Goal: Information Seeking & Learning: Learn about a topic

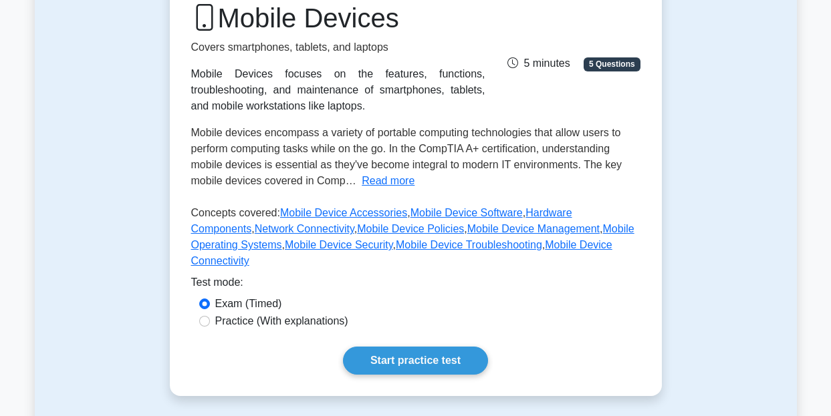
scroll to position [188, 0]
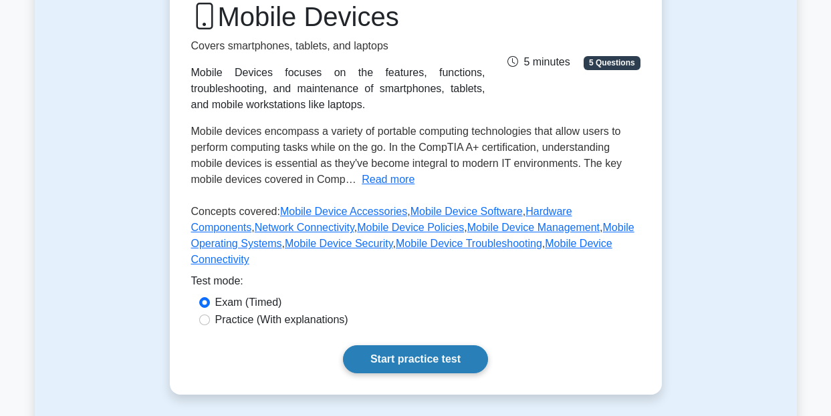
click at [382, 346] on link "Start practice test" at bounding box center [415, 360] width 145 height 28
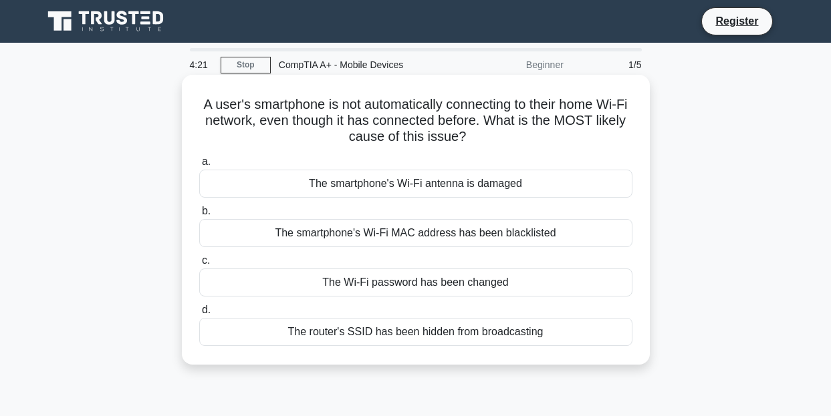
click at [404, 291] on div "The Wi-Fi password has been changed" at bounding box center [415, 283] width 433 height 28
click at [199, 265] on input "c. The Wi-Fi password has been changed" at bounding box center [199, 261] width 0 height 9
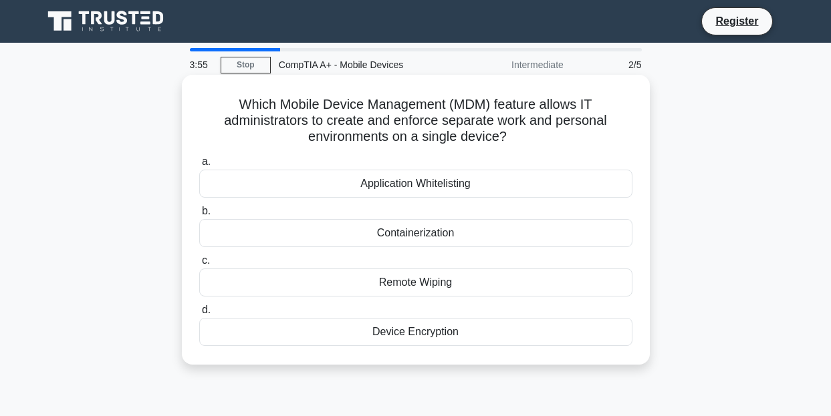
click at [439, 238] on div "Containerization" at bounding box center [415, 233] width 433 height 28
click at [199, 216] on input "b. Containerization" at bounding box center [199, 211] width 0 height 9
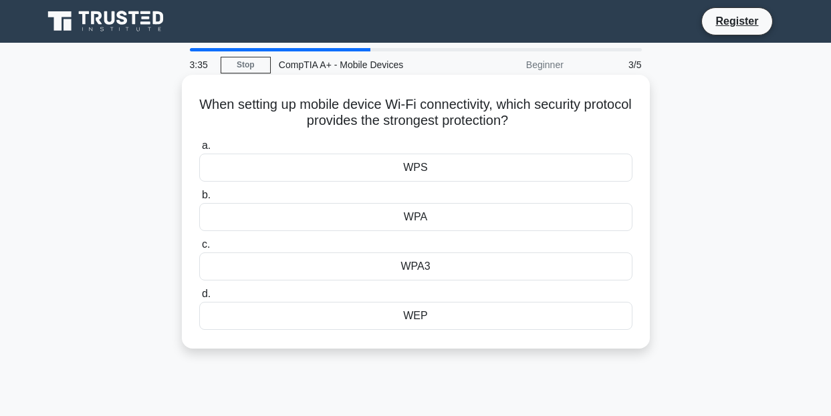
click at [446, 269] on div "WPA3" at bounding box center [415, 267] width 433 height 28
click at [199, 249] on input "c. WPA3" at bounding box center [199, 245] width 0 height 9
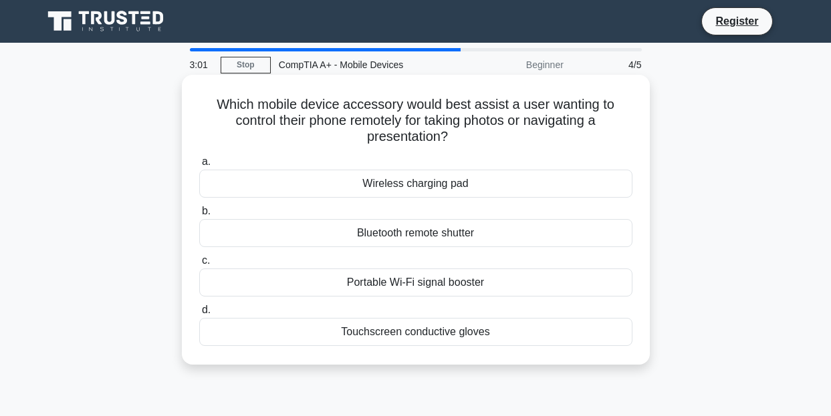
click at [466, 241] on div "Bluetooth remote shutter" at bounding box center [415, 233] width 433 height 28
click at [199, 216] on input "b. Bluetooth remote shutter" at bounding box center [199, 211] width 0 height 9
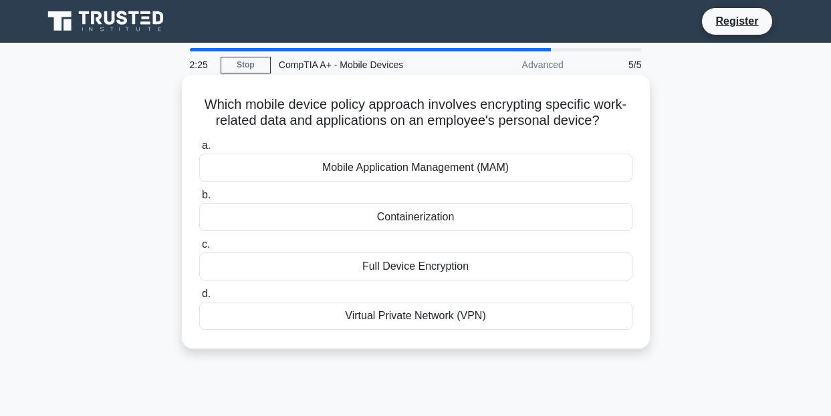
click at [496, 169] on div "Mobile Application Management (MAM)" at bounding box center [415, 168] width 433 height 28
click at [199, 150] on input "a. Mobile Application Management (MAM)" at bounding box center [199, 146] width 0 height 9
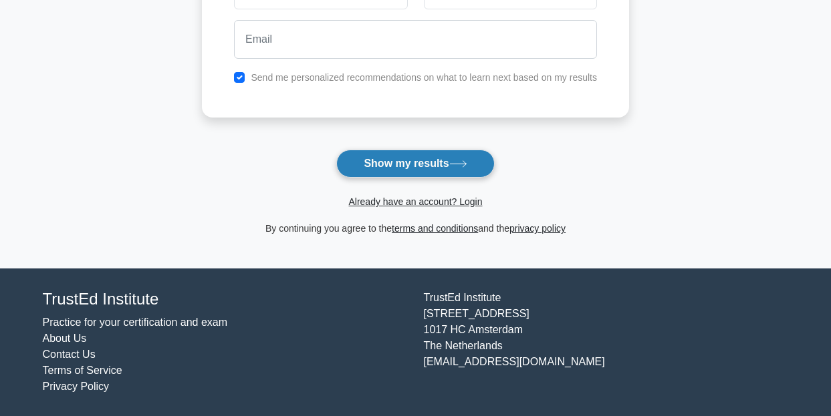
click at [474, 150] on button "Show my results" at bounding box center [415, 164] width 158 height 28
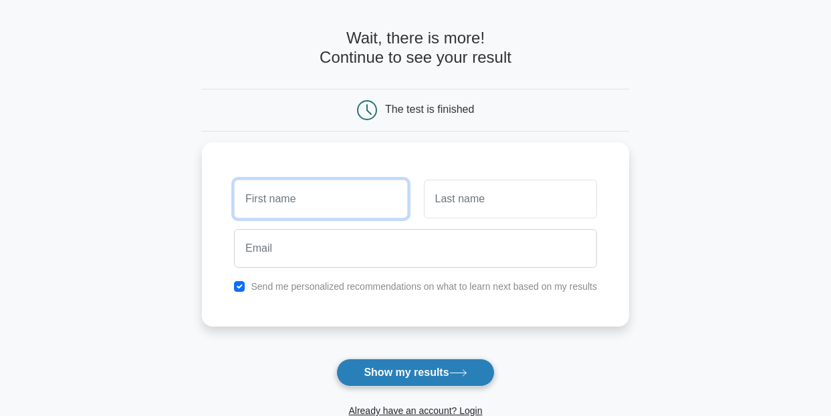
scroll to position [37, 0]
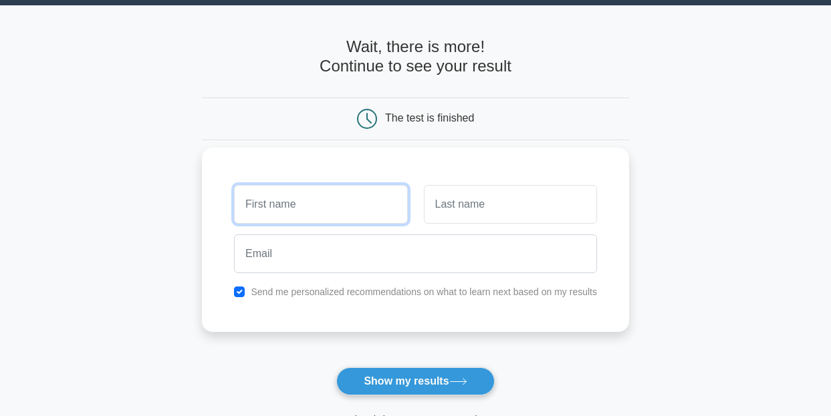
click at [358, 210] on input "text" at bounding box center [320, 204] width 173 height 39
type input "Glorious"
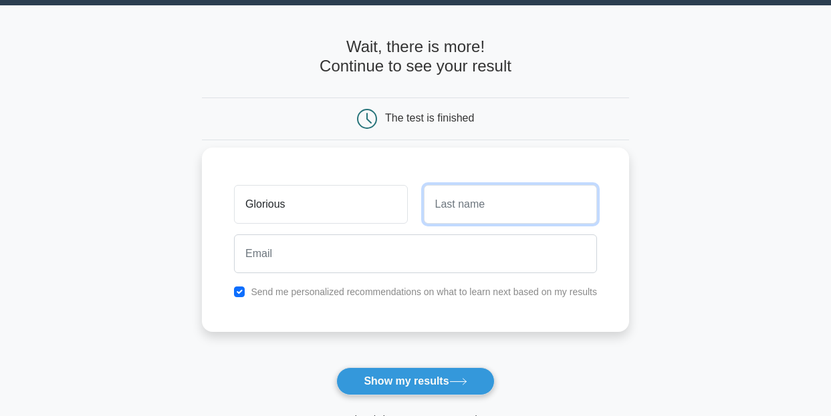
click at [479, 203] on input "text" at bounding box center [510, 204] width 173 height 39
type input "p"
type input "Piner"
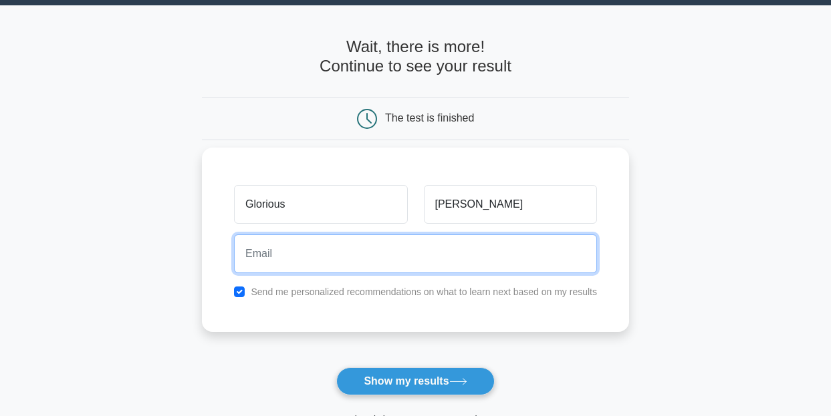
click at [345, 248] on input "email" at bounding box center [415, 254] width 363 height 39
type input "pinerglorious@gmail.com"
click at [336, 368] on button "Show my results" at bounding box center [415, 382] width 158 height 28
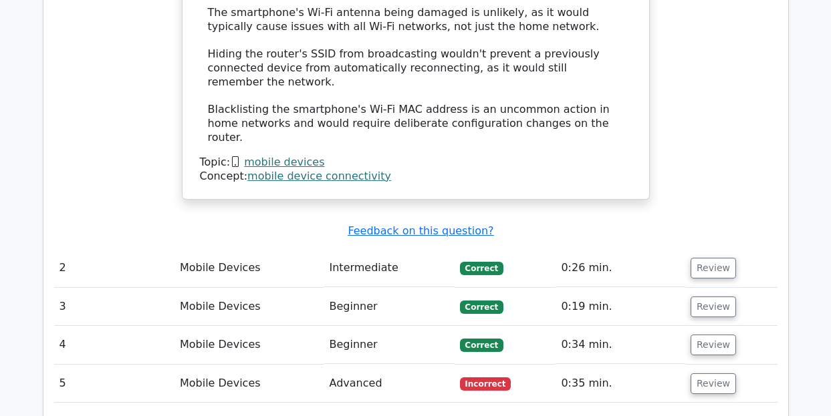
scroll to position [1512, 0]
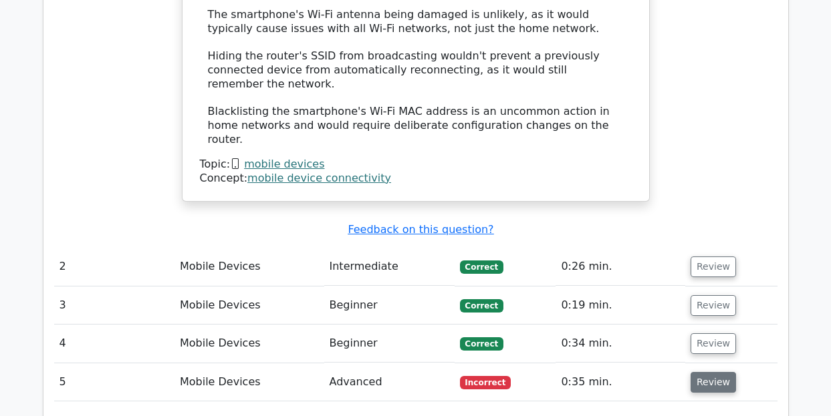
click at [714, 372] on button "Review" at bounding box center [712, 382] width 45 height 21
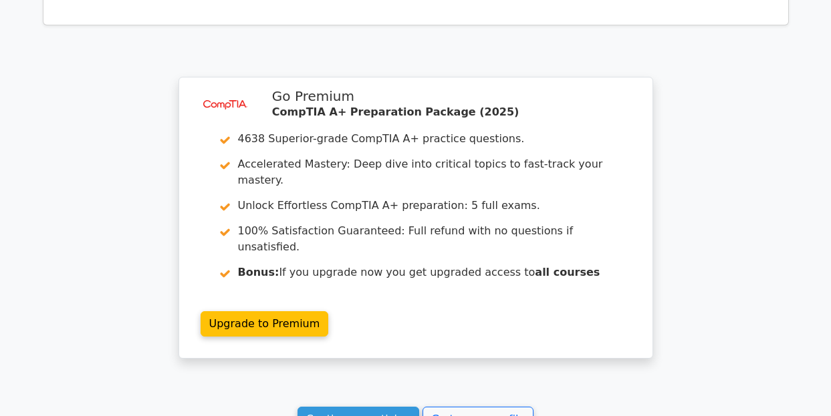
scroll to position [2607, 0]
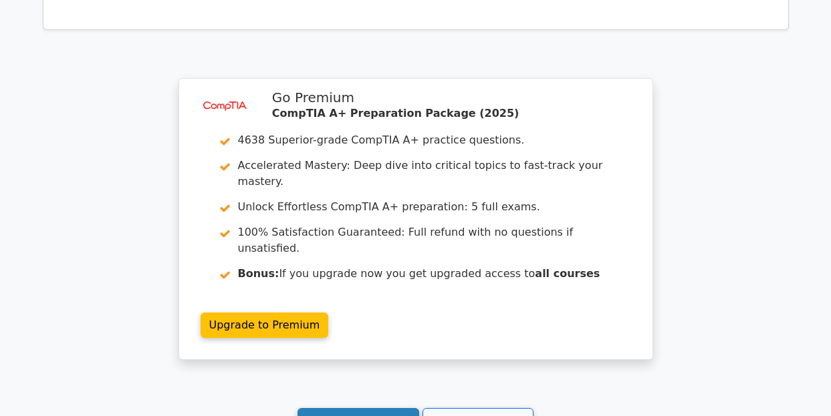
click at [409, 408] on link "Continue practicing" at bounding box center [358, 420] width 122 height 25
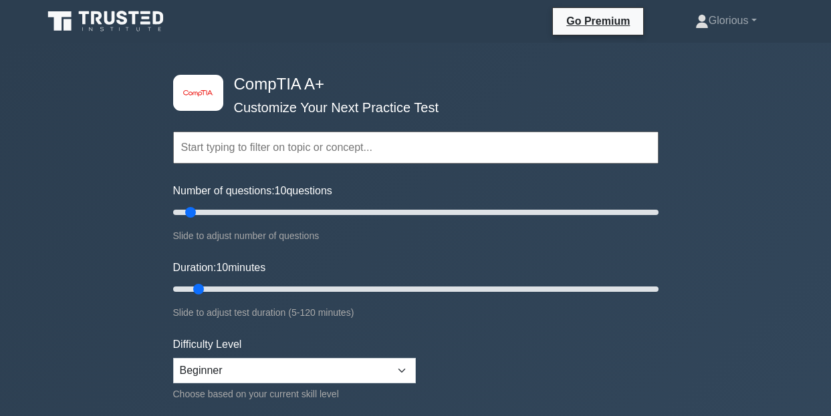
click at [415, 148] on input "text" at bounding box center [415, 148] width 485 height 32
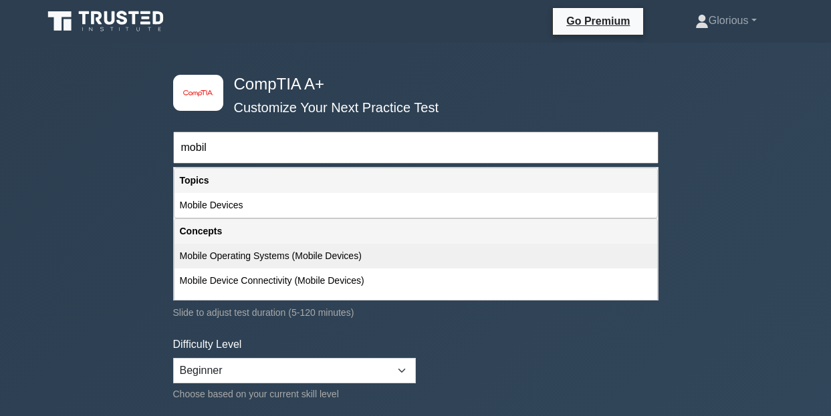
click at [335, 255] on div "Mobile Operating Systems (Mobile Devices)" at bounding box center [415, 256] width 483 height 25
type input "Mobile Operating Systems (Mobile Devices)"
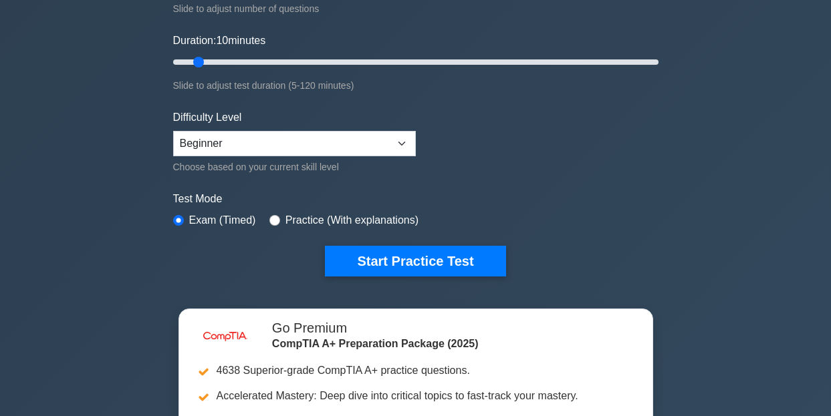
scroll to position [230, 0]
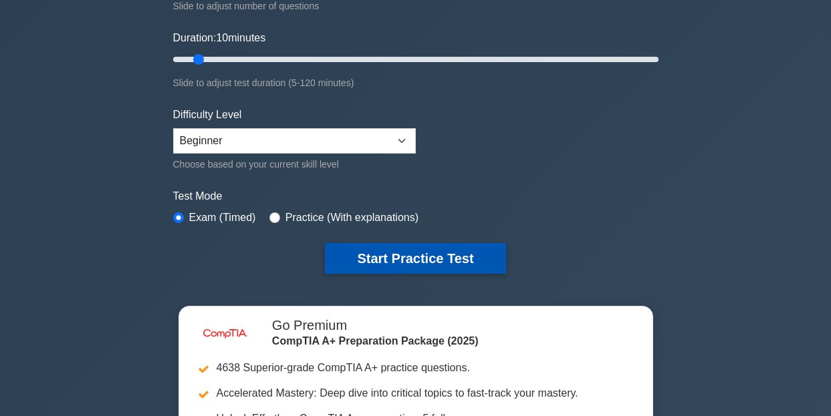
click at [412, 249] on button "Start Practice Test" at bounding box center [415, 258] width 180 height 31
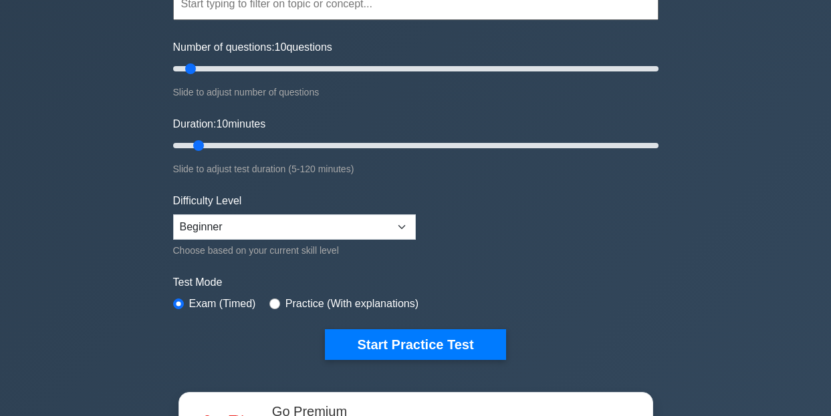
scroll to position [80, 0]
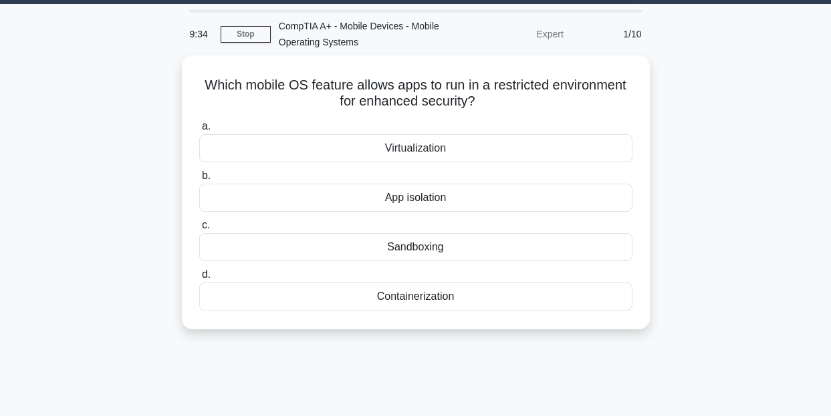
scroll to position [11, 0]
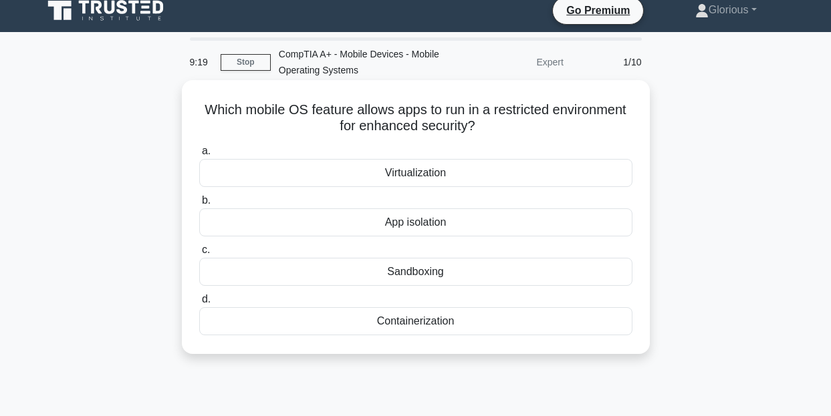
click at [404, 322] on div "Containerization" at bounding box center [415, 321] width 433 height 28
click at [199, 304] on input "d. Containerization" at bounding box center [199, 299] width 0 height 9
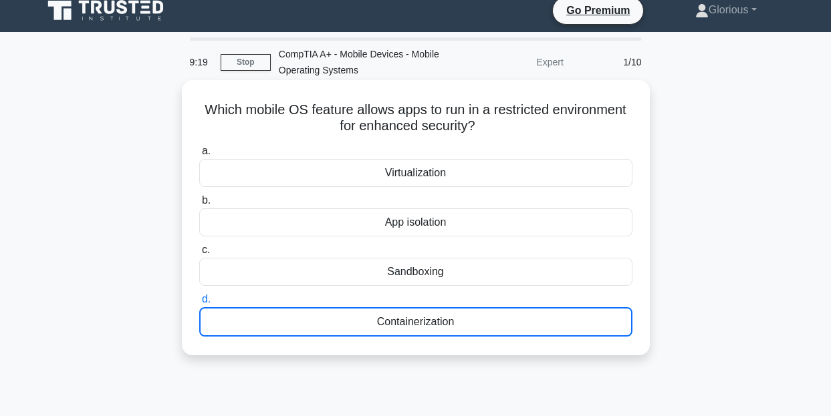
scroll to position [0, 0]
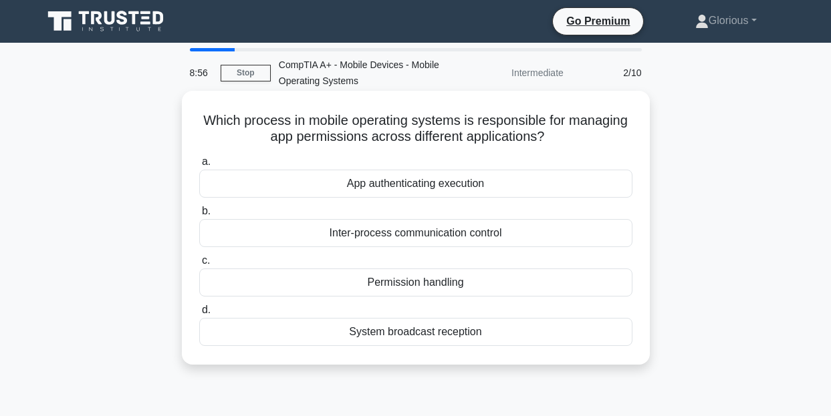
click at [420, 285] on div "Permission handling" at bounding box center [415, 283] width 433 height 28
click at [199, 265] on input "c. Permission handling" at bounding box center [199, 261] width 0 height 9
